Goal: Task Accomplishment & Management: Manage account settings

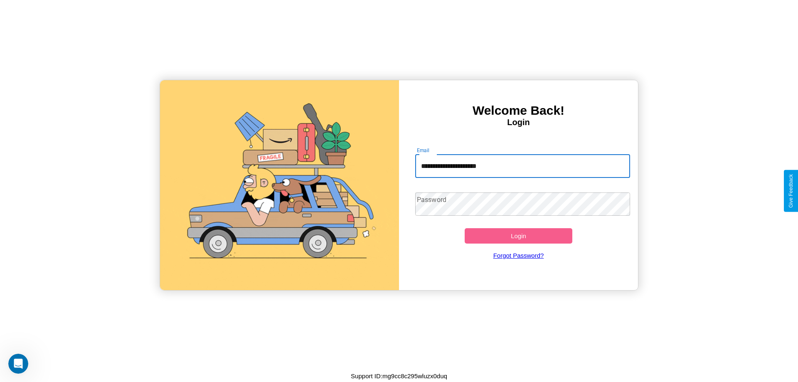
type input "**********"
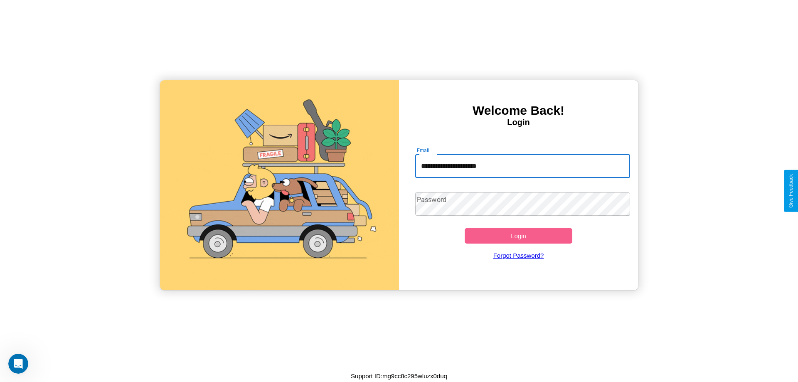
click at [518, 236] on button "Login" at bounding box center [518, 235] width 108 height 15
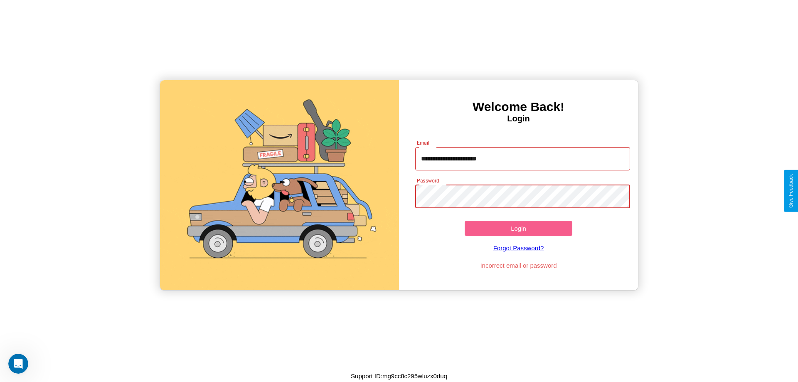
click at [518, 228] on button "Login" at bounding box center [518, 228] width 108 height 15
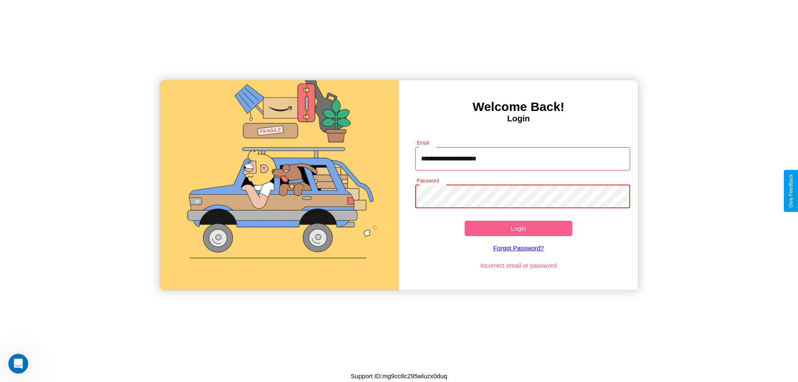
click at [518, 228] on button "Login" at bounding box center [518, 228] width 108 height 15
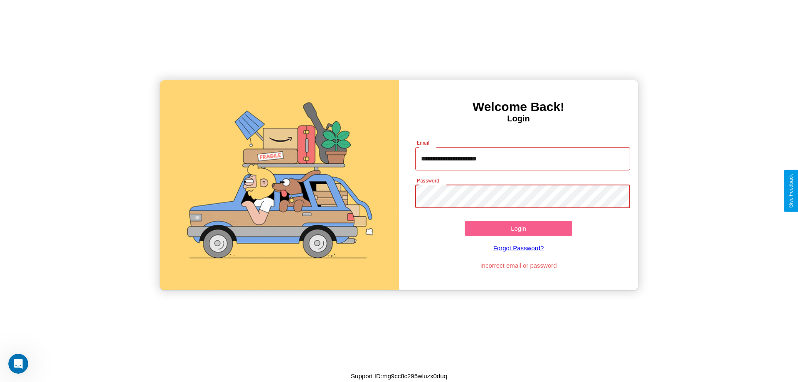
click at [518, 228] on button "Login" at bounding box center [518, 228] width 108 height 15
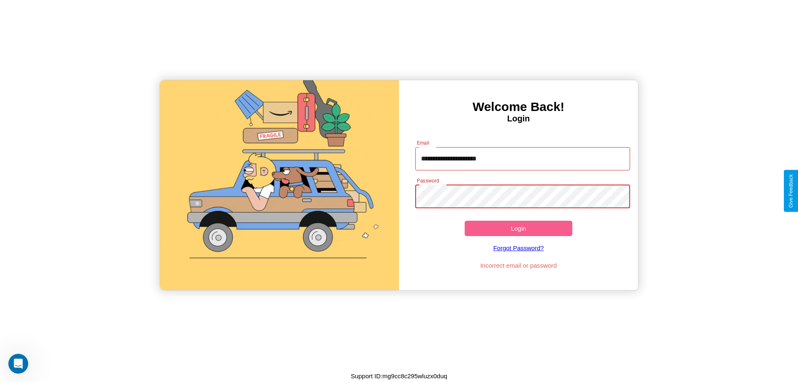
click at [518, 228] on button "Login" at bounding box center [518, 228] width 108 height 15
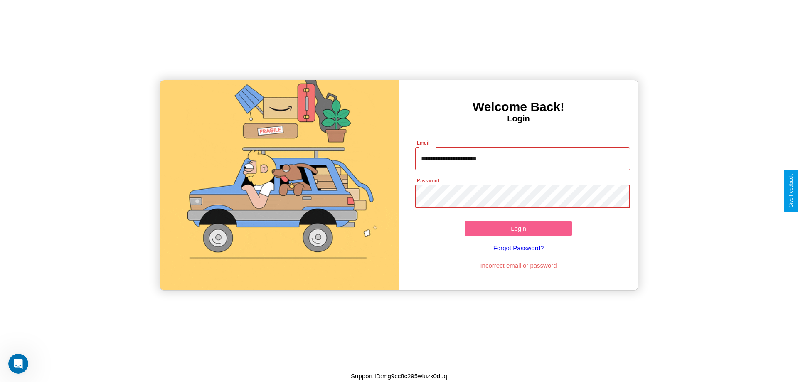
click at [518, 228] on button "Login" at bounding box center [518, 228] width 108 height 15
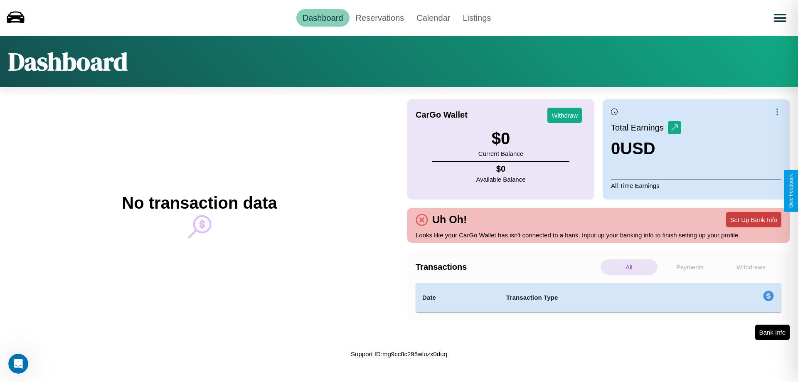
click at [753, 219] on button "Set Up Bank Info" at bounding box center [753, 219] width 55 height 15
